Goal: Information Seeking & Learning: Learn about a topic

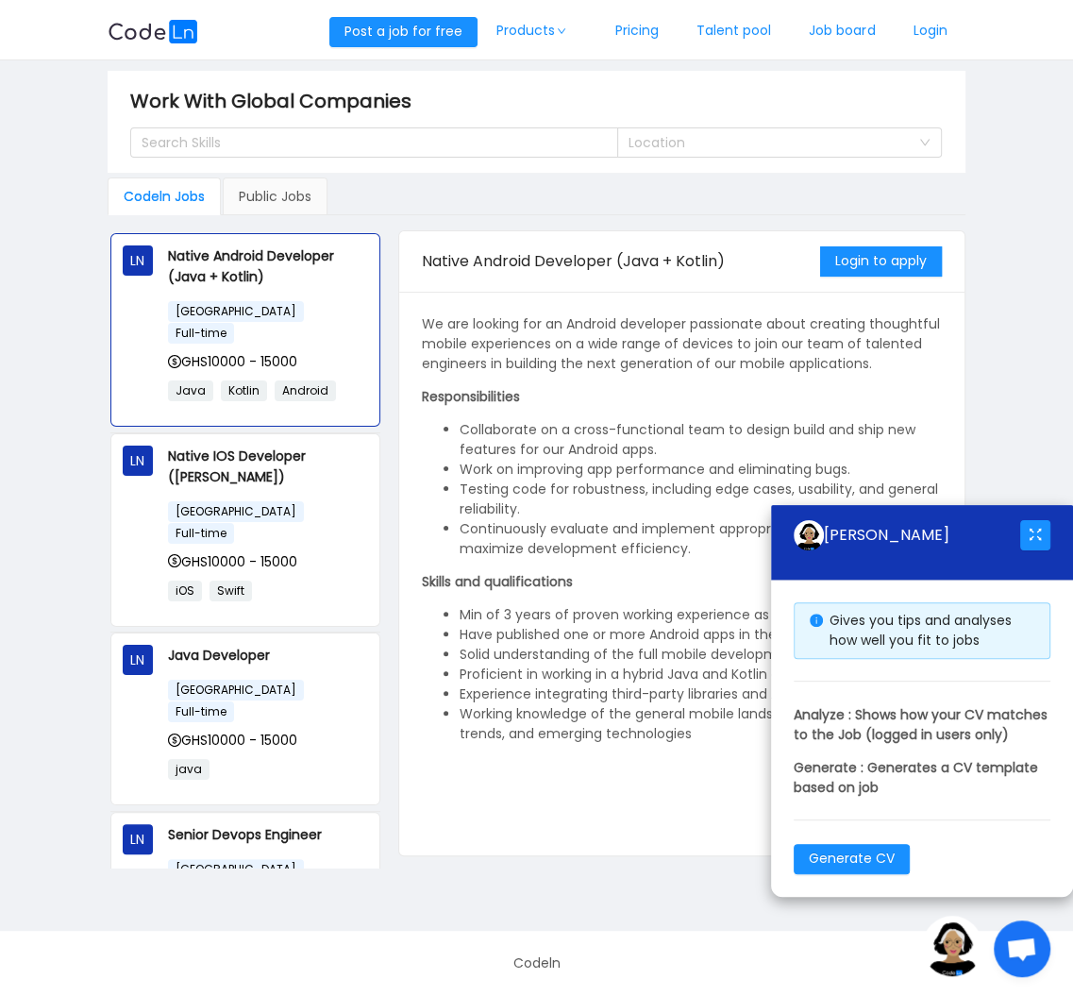
click at [502, 724] on li "Working knowledge of the general mobile landscape, architectures, trends, and e…" at bounding box center [701, 724] width 482 height 40
click at [236, 189] on div "Public Jobs" at bounding box center [275, 196] width 105 height 38
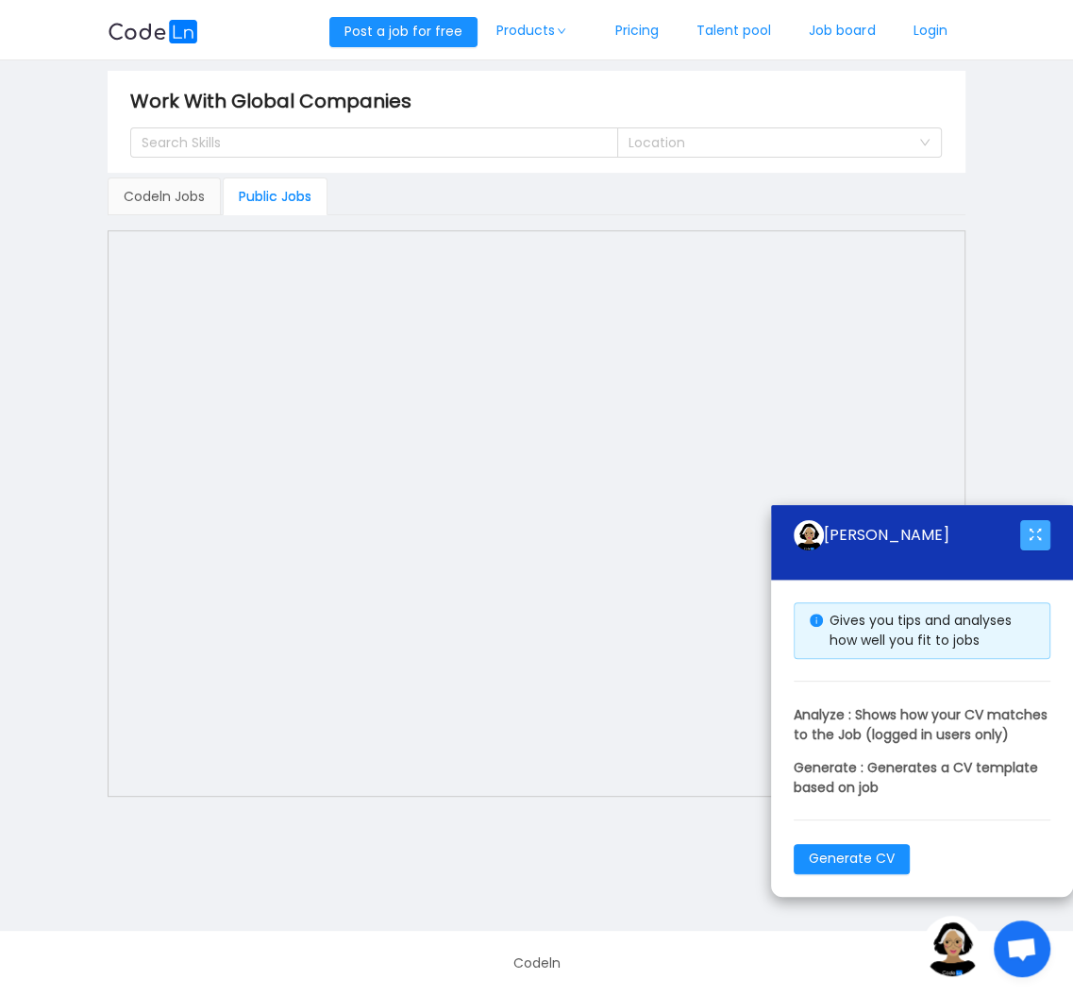
click at [1042, 520] on button "button" at bounding box center [1035, 535] width 30 height 30
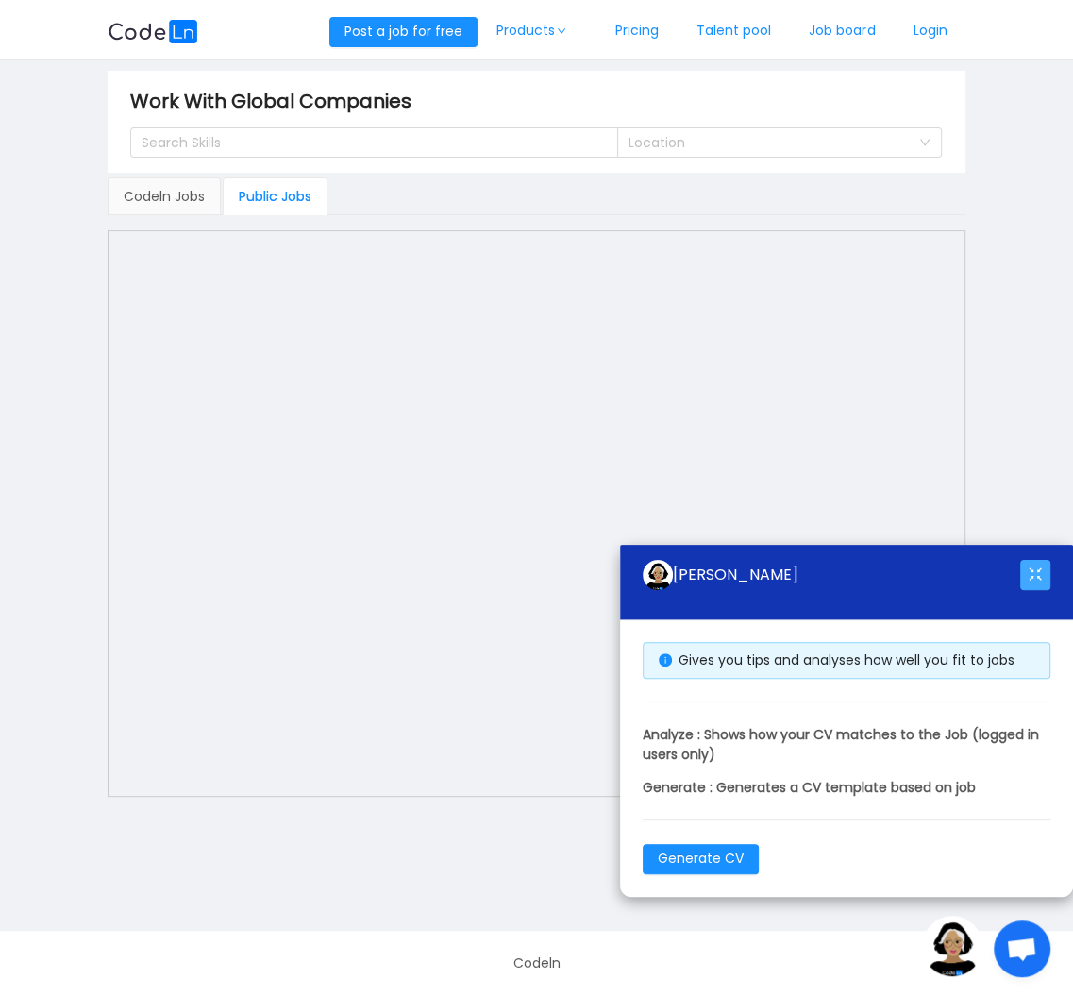
click at [1045, 560] on button "button" at bounding box center [1035, 575] width 30 height 30
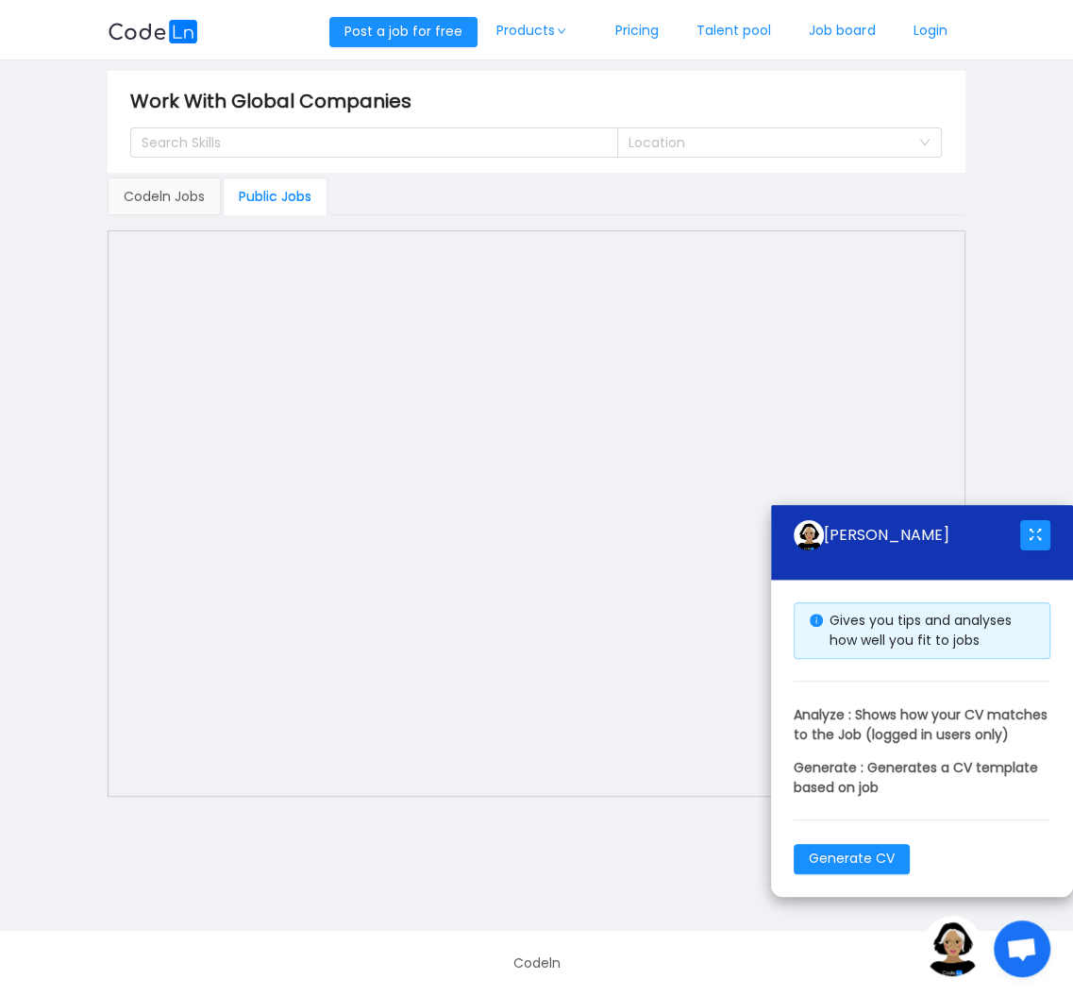
click at [378, 860] on main "Work With Global Companies Search Skills Location Codeln Jobs Public Jobs LN Na…" at bounding box center [536, 495] width 1073 height 870
click at [1030, 278] on main "Work With Global Companies Search Skills Location Codeln Jobs Public Jobs LN Na…" at bounding box center [536, 495] width 1073 height 870
click at [1024, 320] on main "Work With Global Companies Search Skills Location Codeln Jobs Public Jobs LN Na…" at bounding box center [536, 495] width 1073 height 870
click at [1041, 954] on span "Open chat" at bounding box center [1022, 948] width 57 height 57
click at [924, 520] on div "[PERSON_NAME]" at bounding box center [907, 535] width 226 height 30
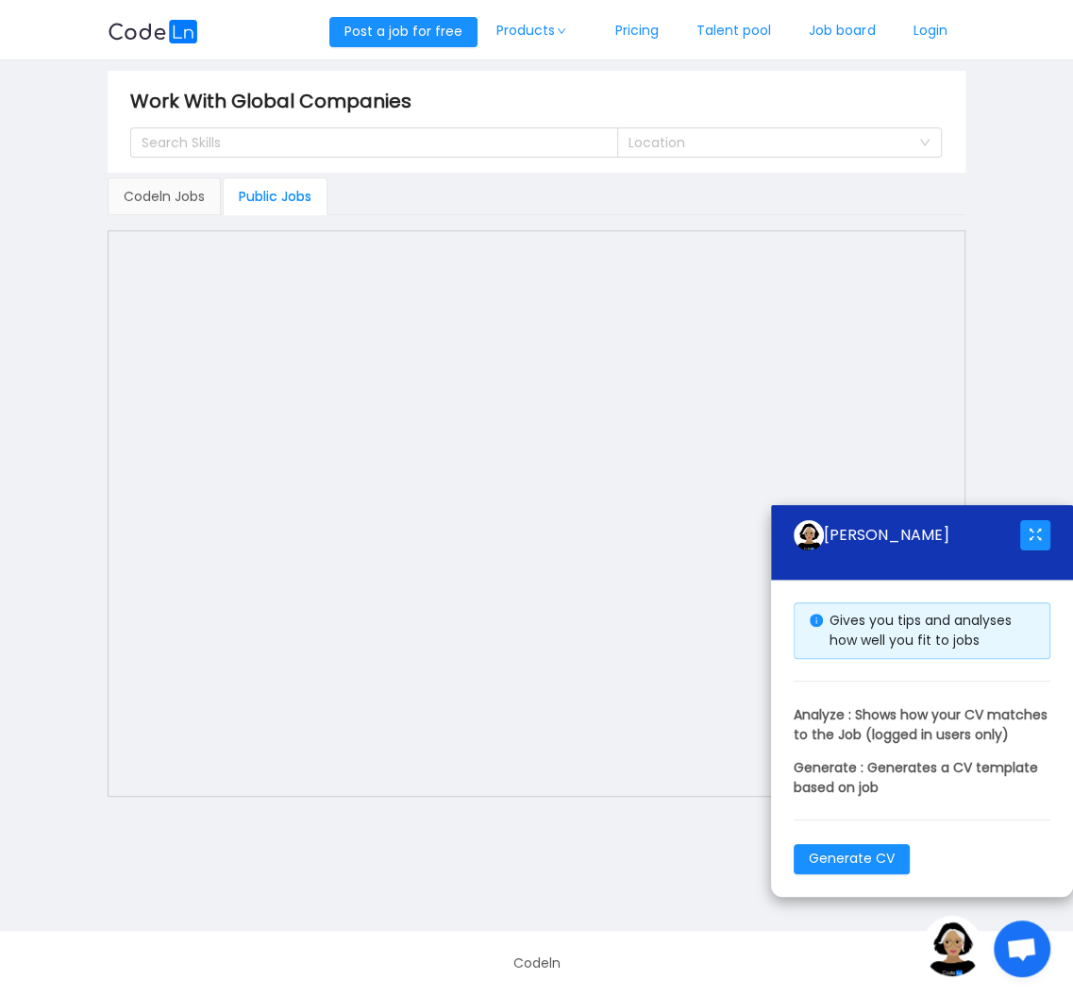
click at [903, 520] on div "[PERSON_NAME]" at bounding box center [907, 535] width 226 height 30
click at [896, 520] on div "[PERSON_NAME]" at bounding box center [907, 535] width 226 height 30
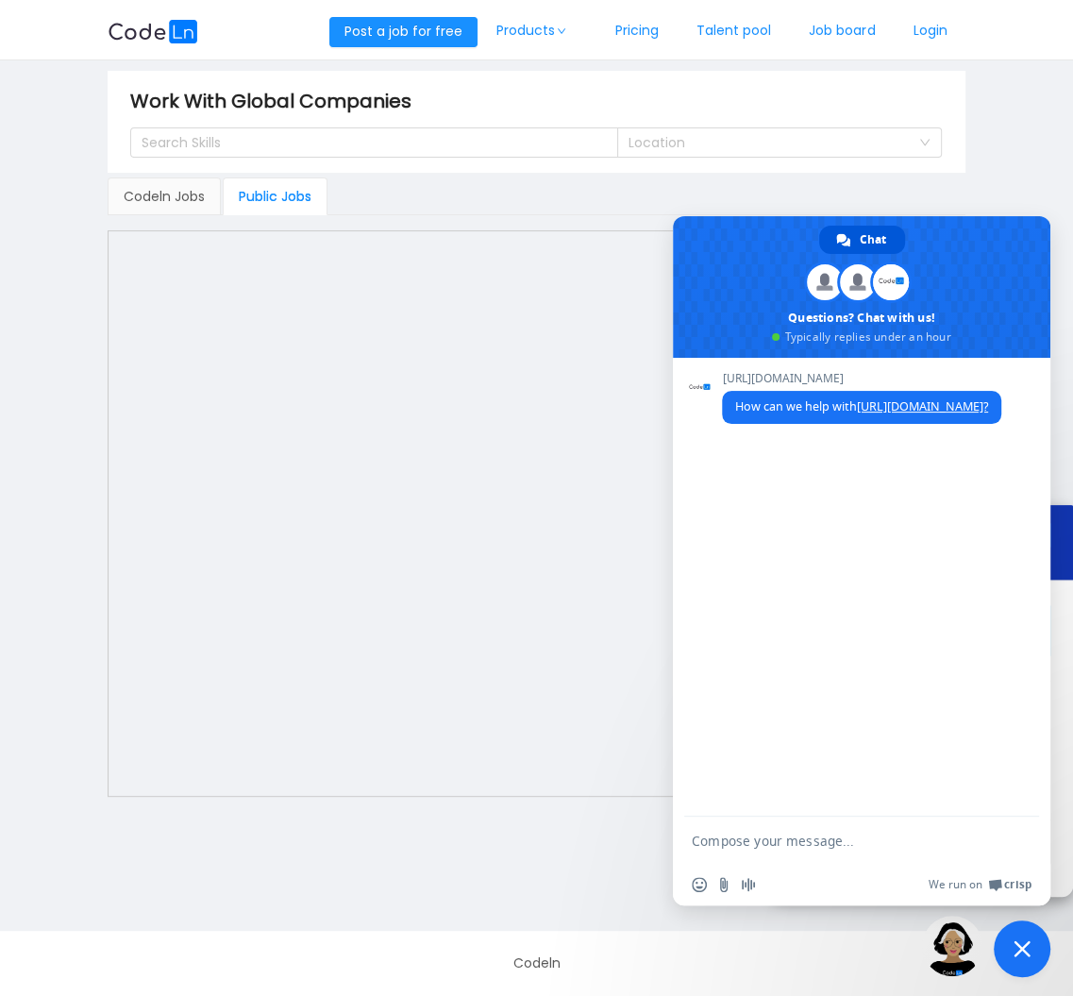
click at [1014, 936] on span "Close chat" at bounding box center [1022, 948] width 57 height 57
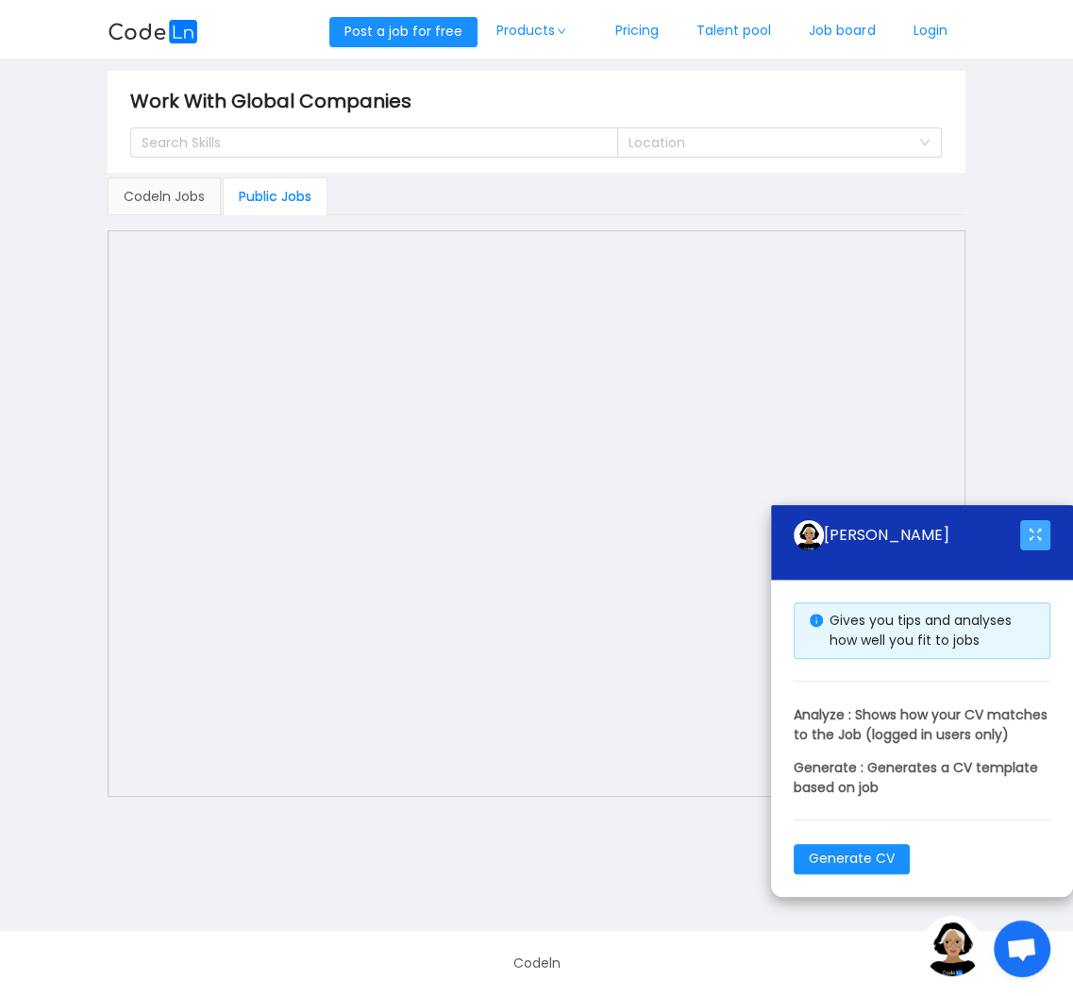
click at [1020, 520] on button "button" at bounding box center [1035, 535] width 30 height 30
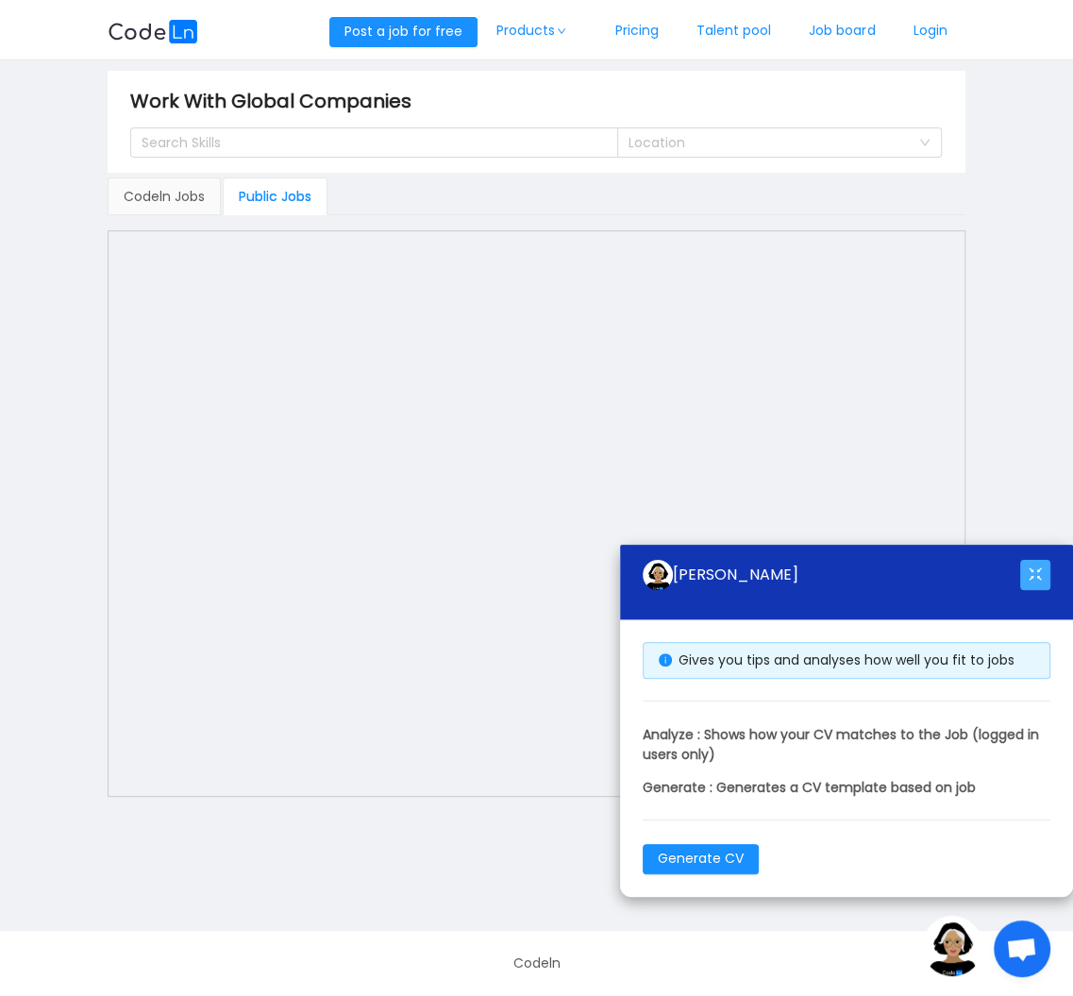
click at [1038, 578] on button "button" at bounding box center [1035, 575] width 30 height 30
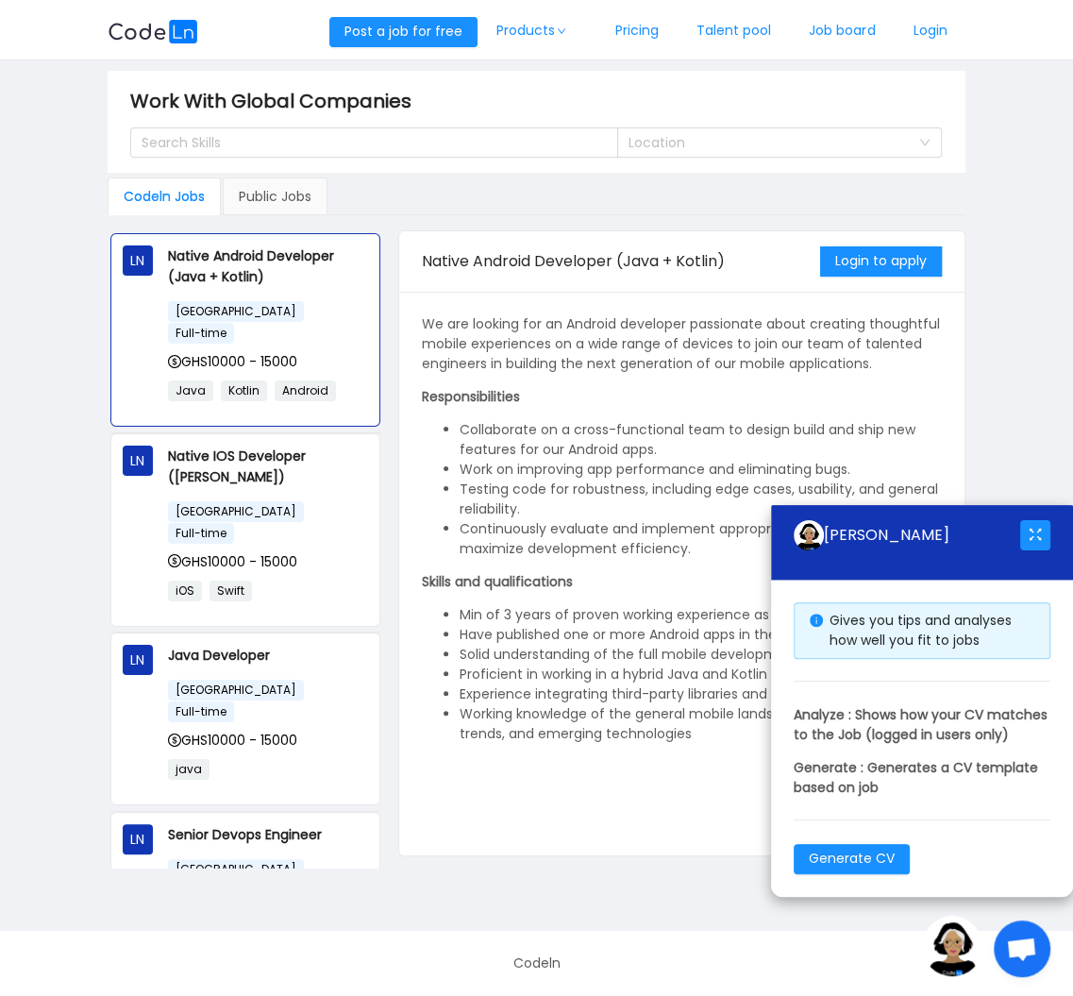
click at [982, 958] on img at bounding box center [952, 945] width 60 height 60
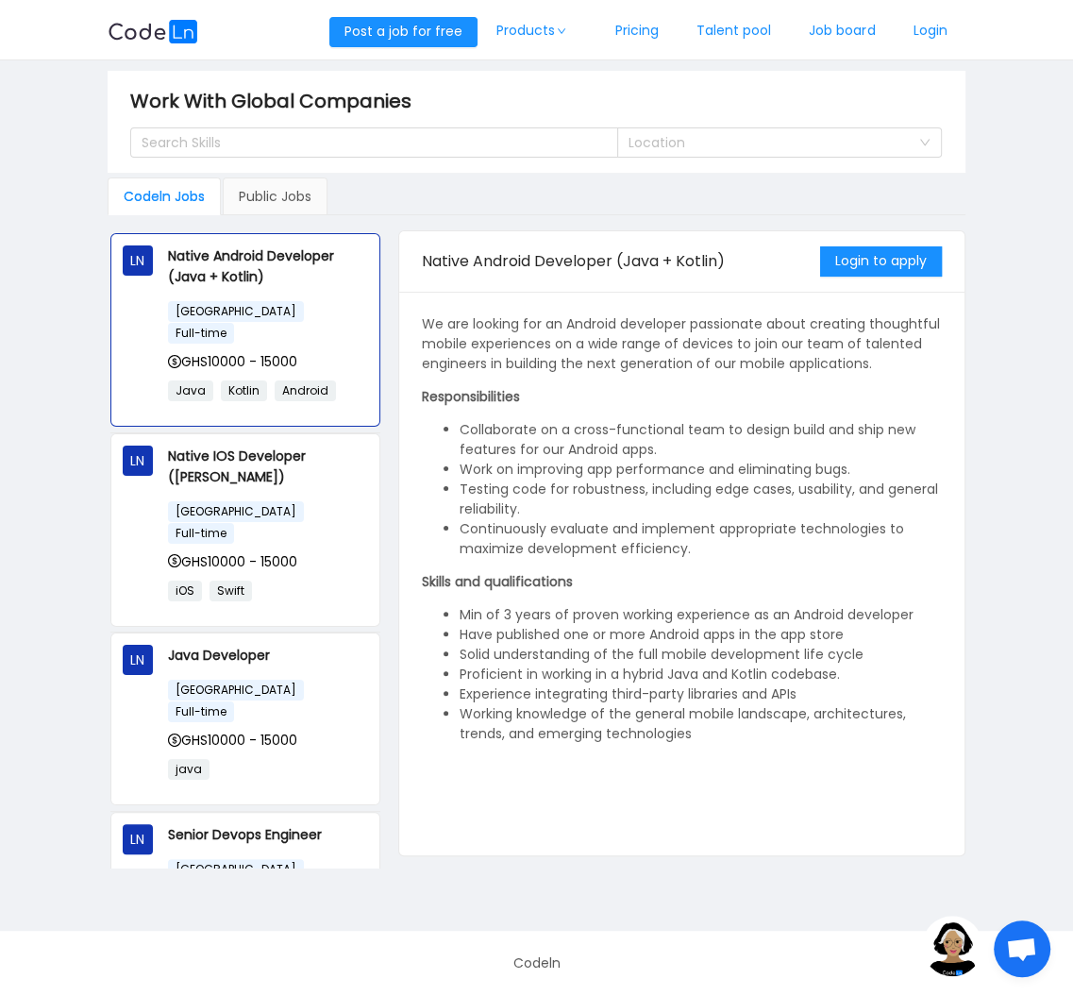
click at [979, 958] on img at bounding box center [952, 945] width 60 height 60
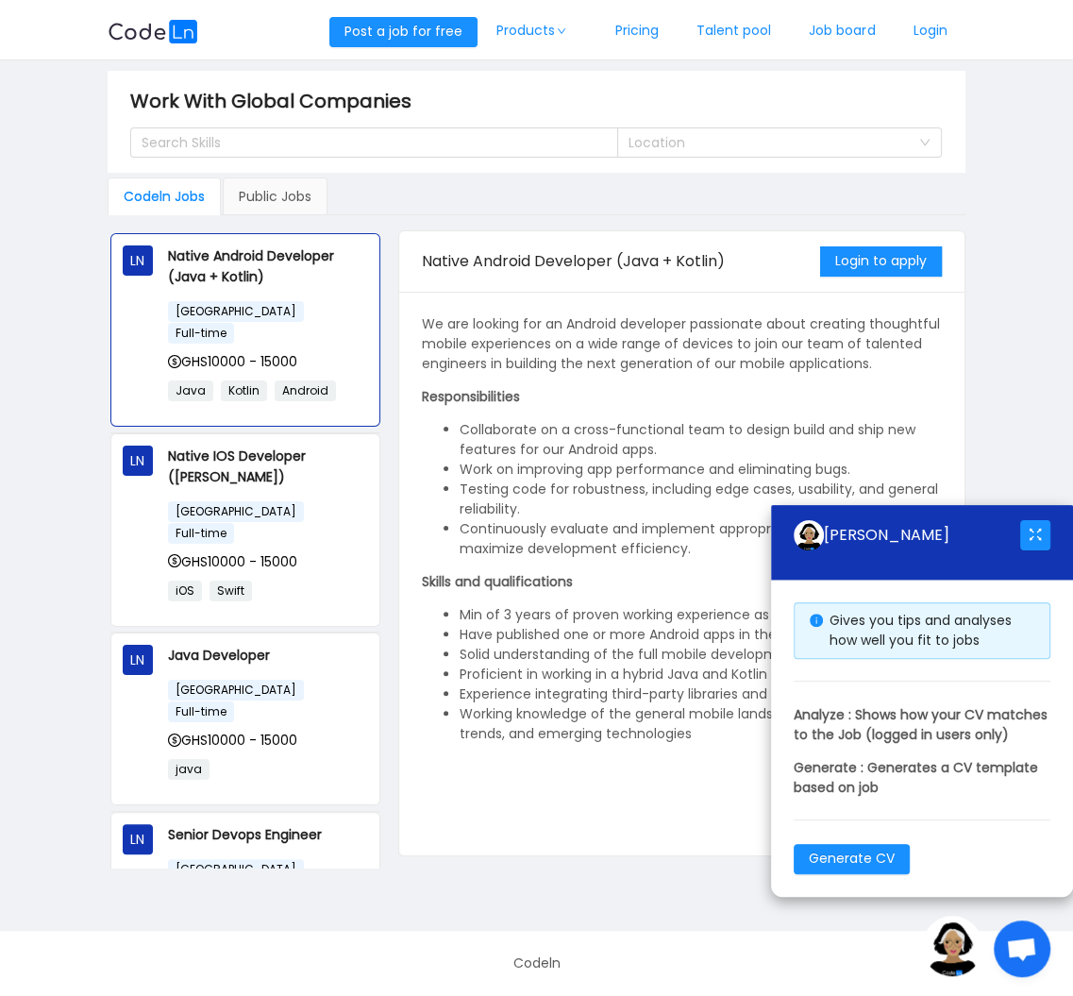
click at [1011, 951] on span "Open chat" at bounding box center [1021, 950] width 31 height 26
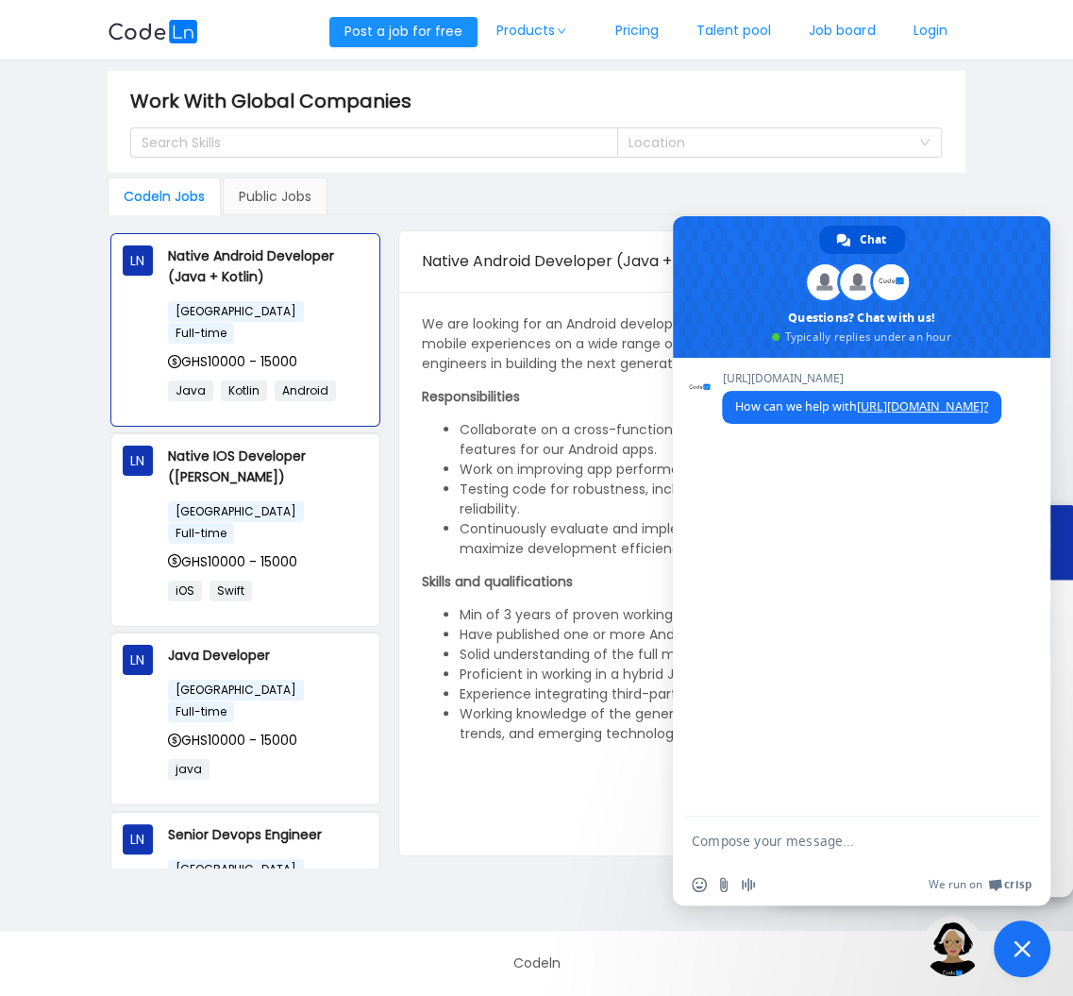
click at [1011, 951] on span "Close chat" at bounding box center [1022, 948] width 57 height 57
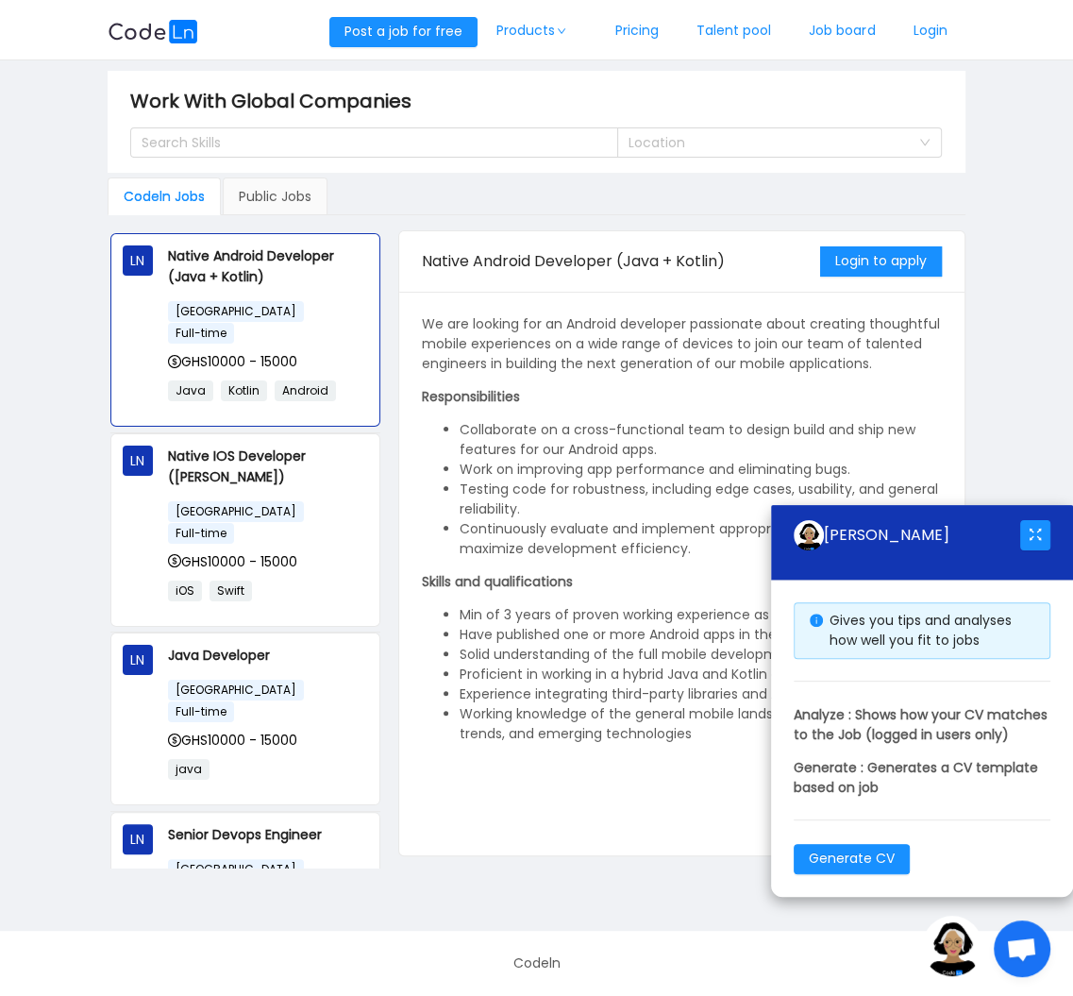
click at [961, 980] on footer "Codeln" at bounding box center [536, 962] width 1073 height 65
click at [973, 967] on img at bounding box center [952, 945] width 60 height 60
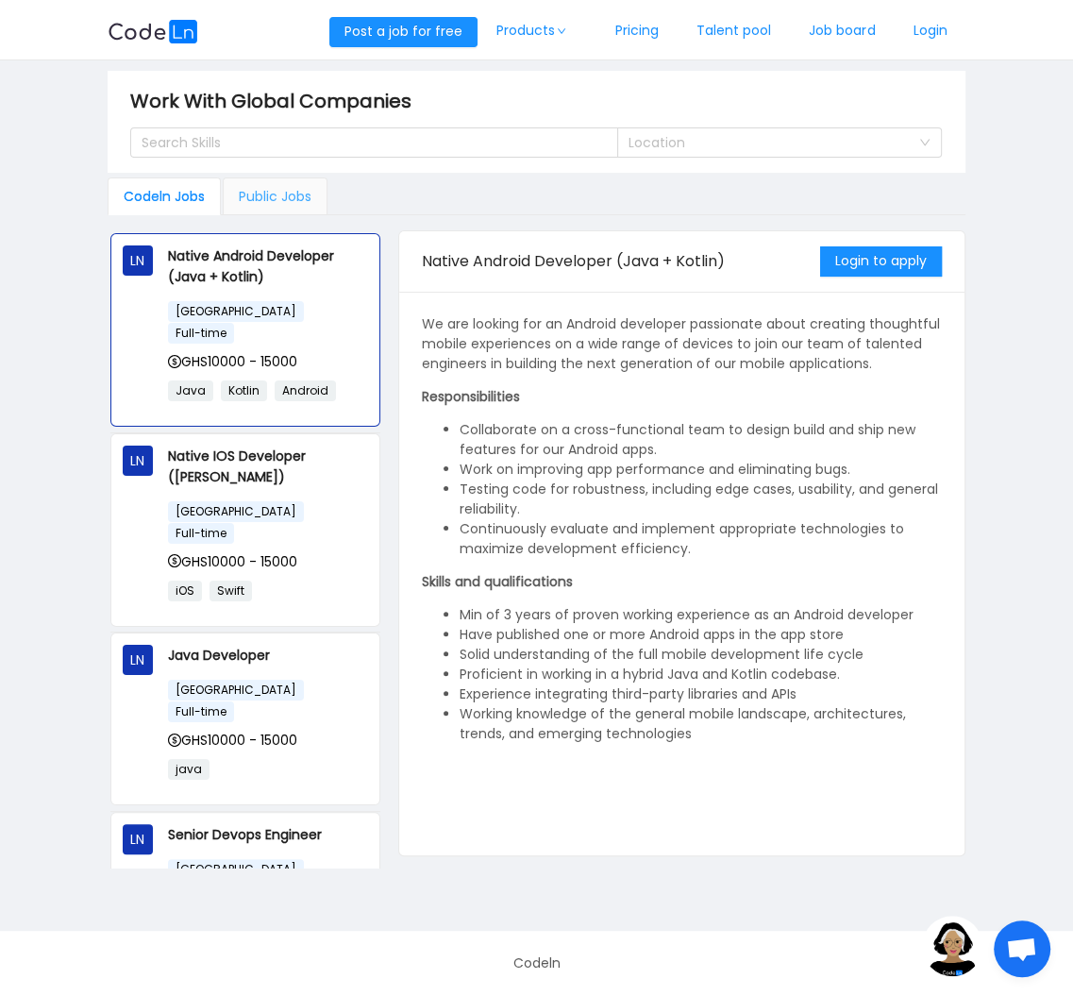
click at [270, 200] on div "Public Jobs" at bounding box center [275, 196] width 105 height 38
